Goal: Find specific page/section: Find specific page/section

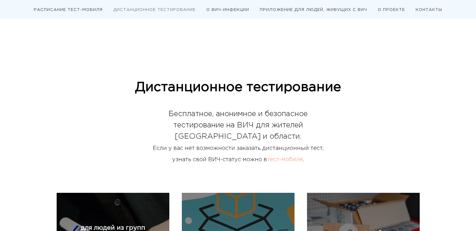
scroll to position [188, 0]
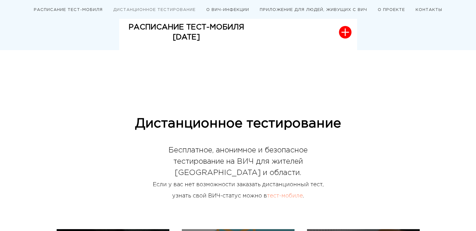
click at [283, 198] on link "тест-мобиле" at bounding box center [285, 195] width 36 height 5
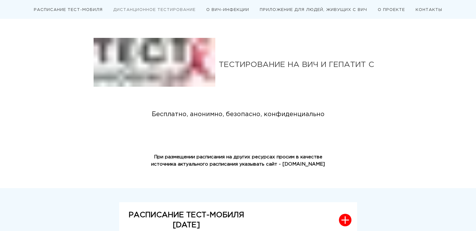
scroll to position [188, 0]
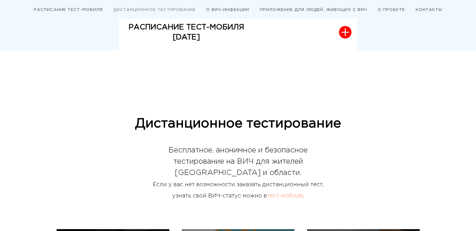
click at [272, 195] on link "тест-мобиле" at bounding box center [285, 195] width 36 height 5
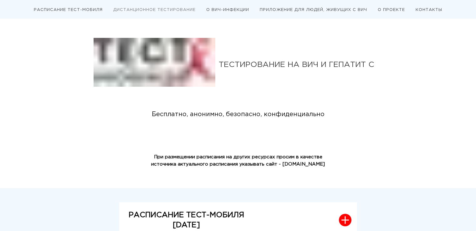
scroll to position [188, 0]
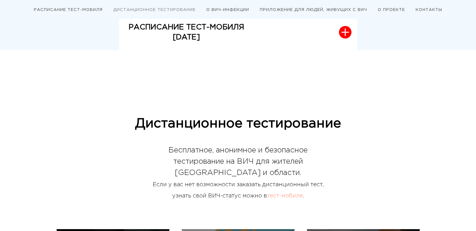
click at [272, 195] on link "тест-мобиле" at bounding box center [285, 195] width 36 height 5
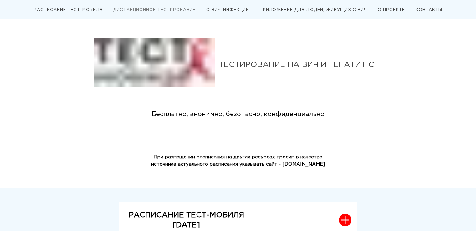
scroll to position [188, 0]
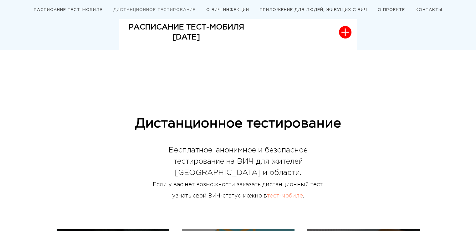
click at [86, 11] on link "РАСПИСАНИЕ ТЕСТ-МОБИЛЯ" at bounding box center [68, 9] width 69 height 3
click at [210, 35] on p "[DATE]" at bounding box center [186, 37] width 115 height 10
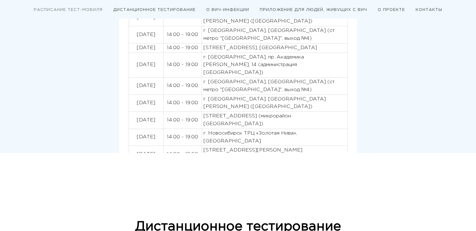
scroll to position [219, 0]
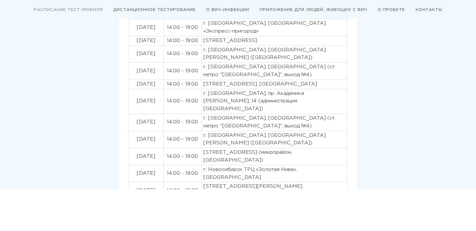
drag, startPoint x: 133, startPoint y: 96, endPoint x: 279, endPoint y: 182, distance: 169.5
click at [279, 182] on tbody "01.09.2025 14:00 - 19:00 г. Новосибирск, Привокзальная площадь Вокзала «Экспрес…" at bounding box center [238, 109] width 219 height 180
